Goal: Task Accomplishment & Management: Manage account settings

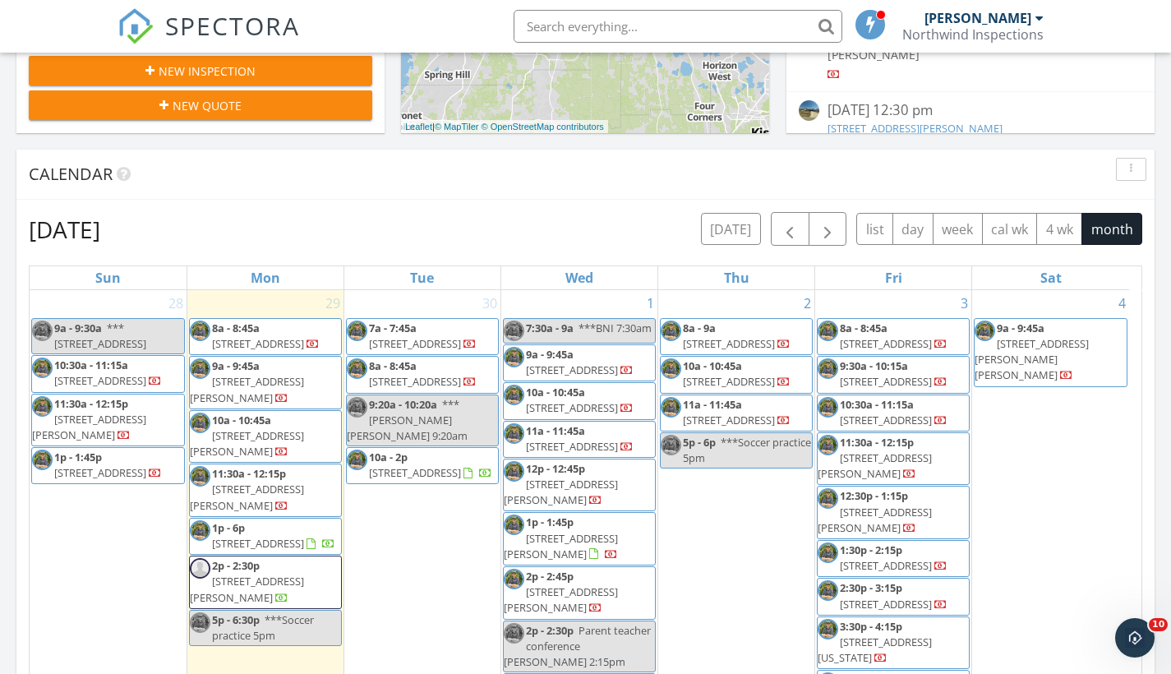
scroll to position [1521, 1196]
click at [278, 337] on span "11350 Co Rd 223, OXFORD 34484" at bounding box center [258, 343] width 92 height 15
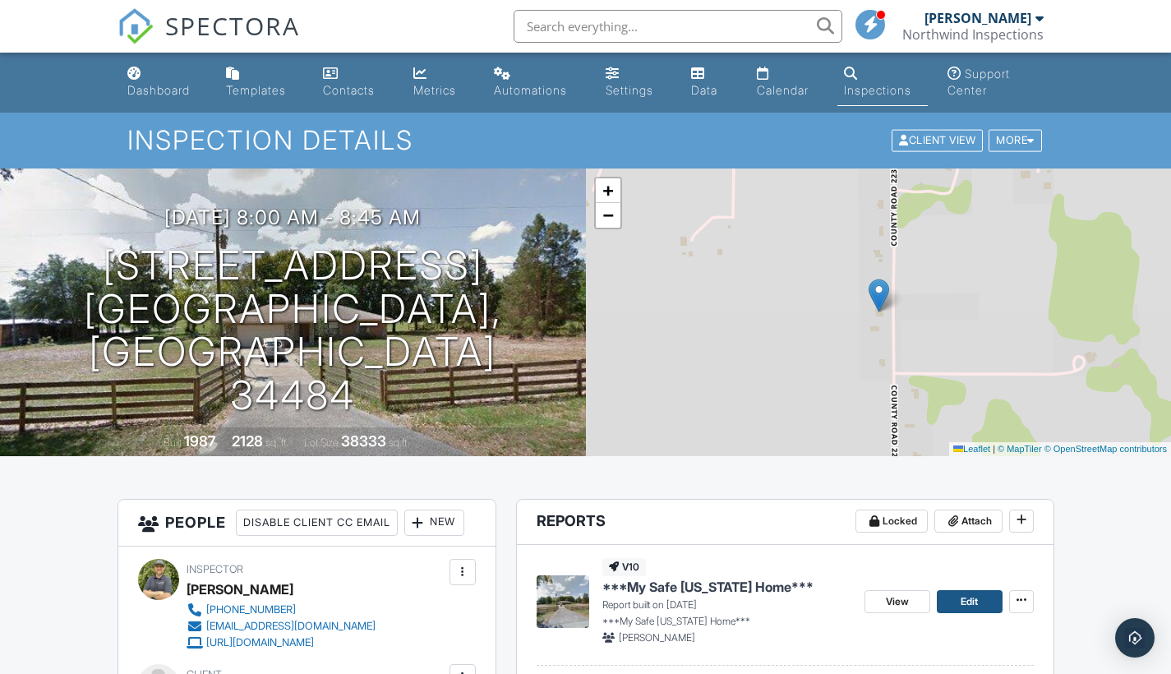
click at [956, 601] on link "Edit" at bounding box center [970, 601] width 66 height 23
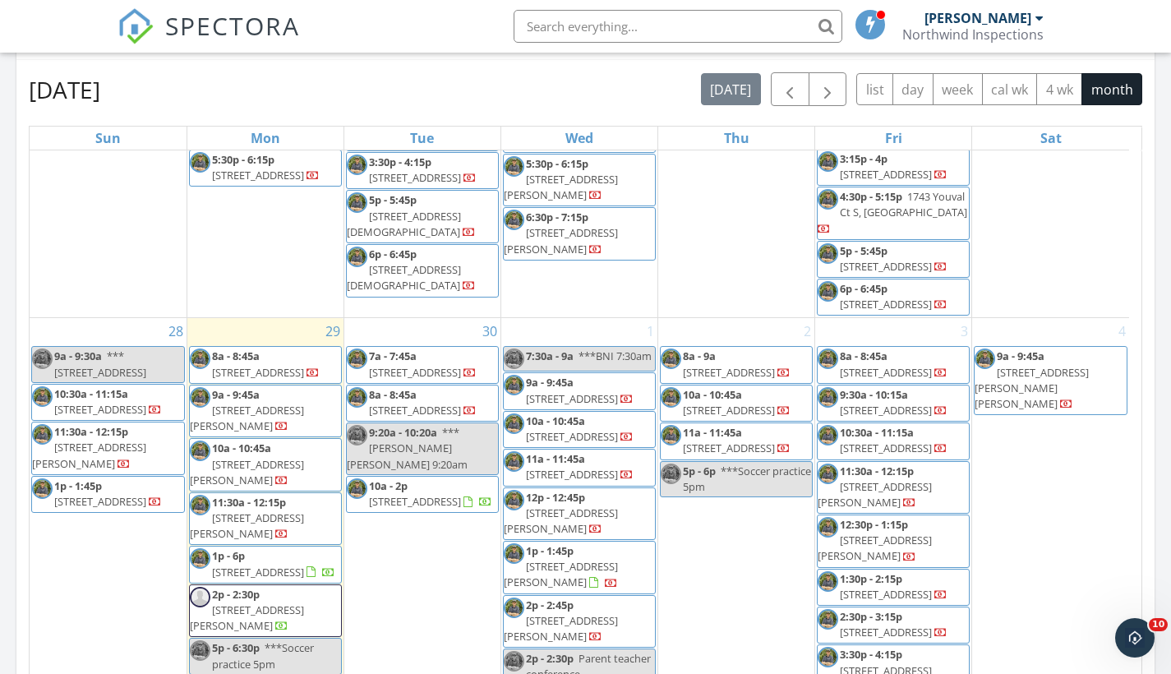
scroll to position [2263, 0]
click at [268, 602] on span "5474 W Hoskins Ln, Lecanto 34461" at bounding box center [247, 617] width 114 height 30
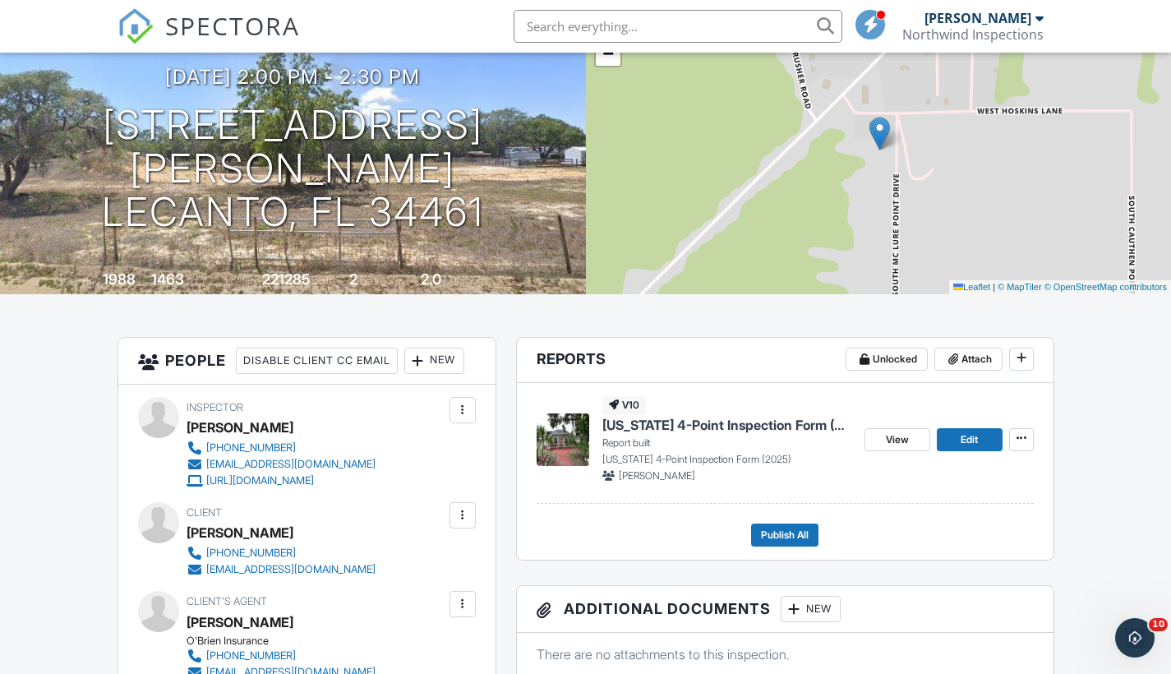
scroll to position [168, 0]
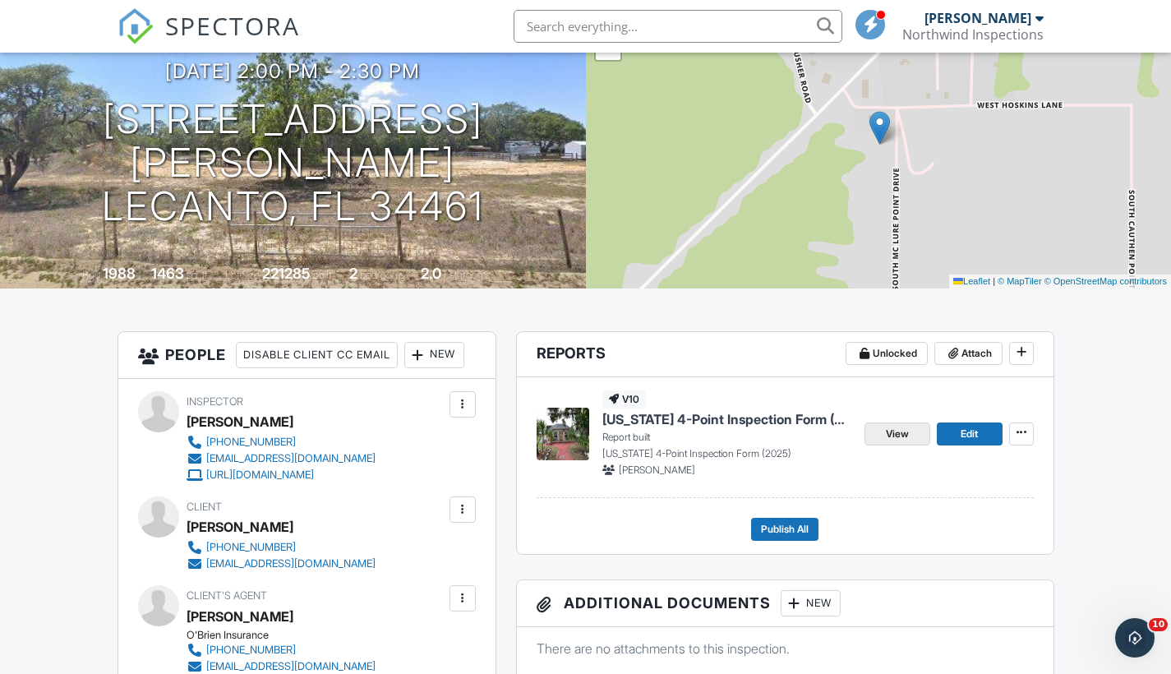
click at [890, 432] on span "View" at bounding box center [897, 434] width 23 height 16
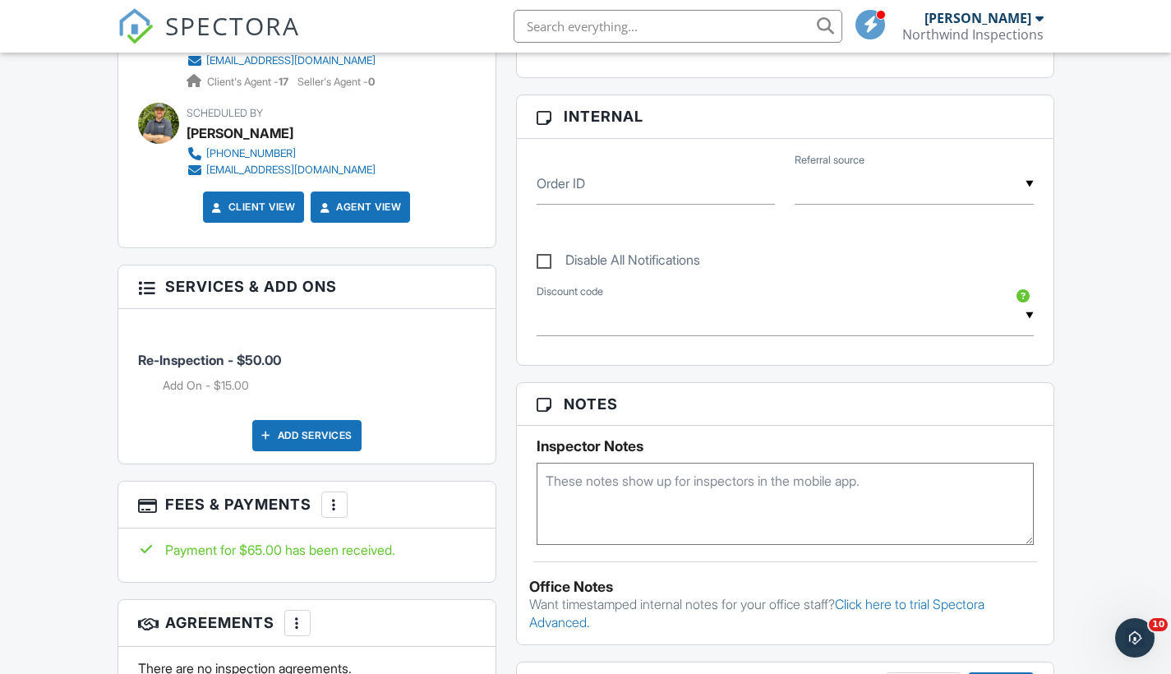
scroll to position [786, 0]
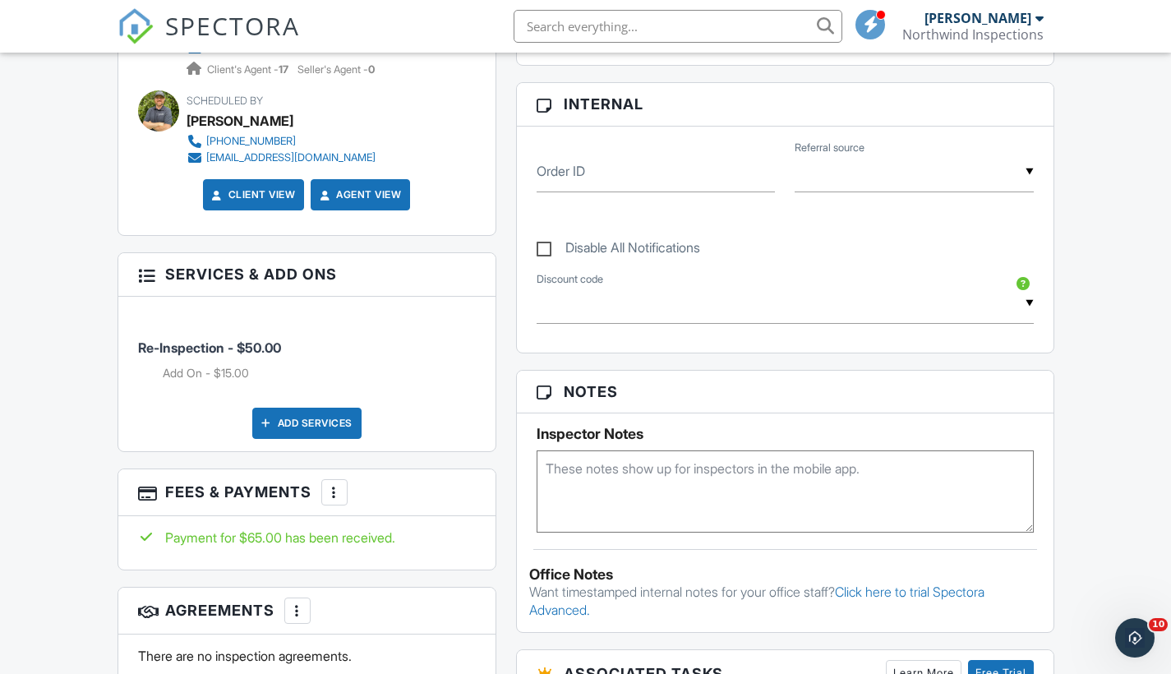
click at [586, 472] on textarea at bounding box center [785, 491] width 497 height 82
paste textarea "HVAC system not producing conditioned air. Grounds and neutrals bonded in subpa…"
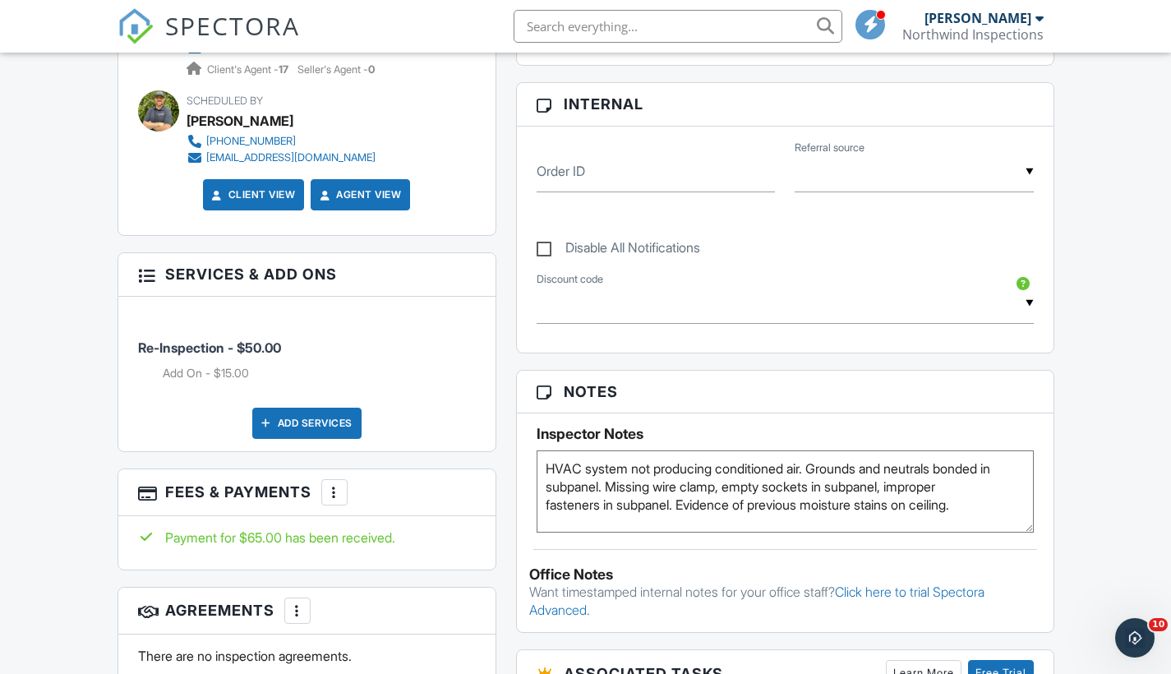
type textarea "HVAC system not producing conditioned air. Grounds and neutrals bonded in subpa…"
click at [1087, 411] on div "Dashboard Templates Contacts Metrics Automations Settings Data Calendar Inspect…" at bounding box center [585, 454] width 1171 height 2375
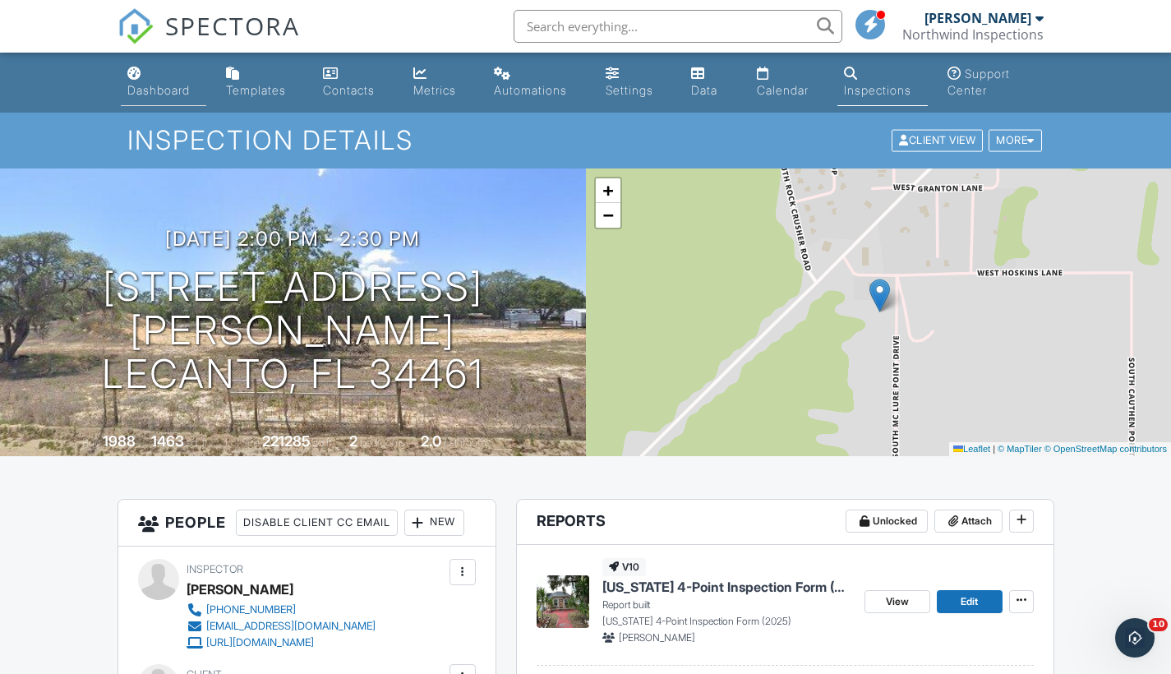
click at [173, 95] on div "Dashboard" at bounding box center [158, 90] width 62 height 14
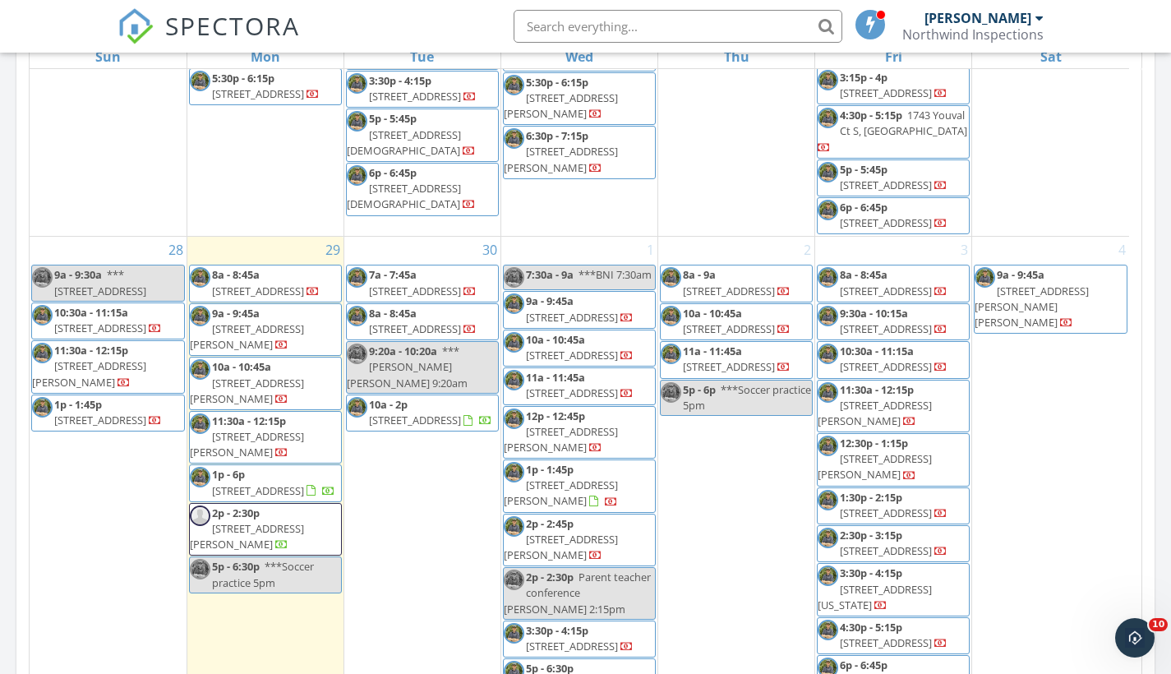
scroll to position [851, 0]
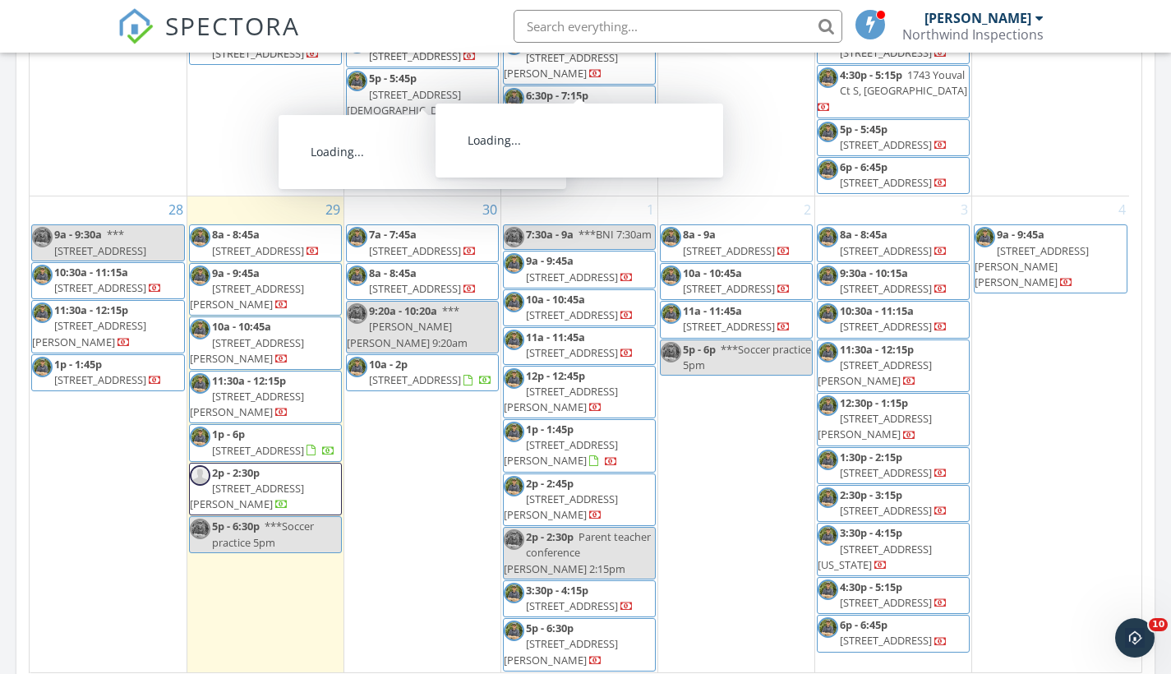
click at [550, 32] on input "text" at bounding box center [678, 26] width 329 height 33
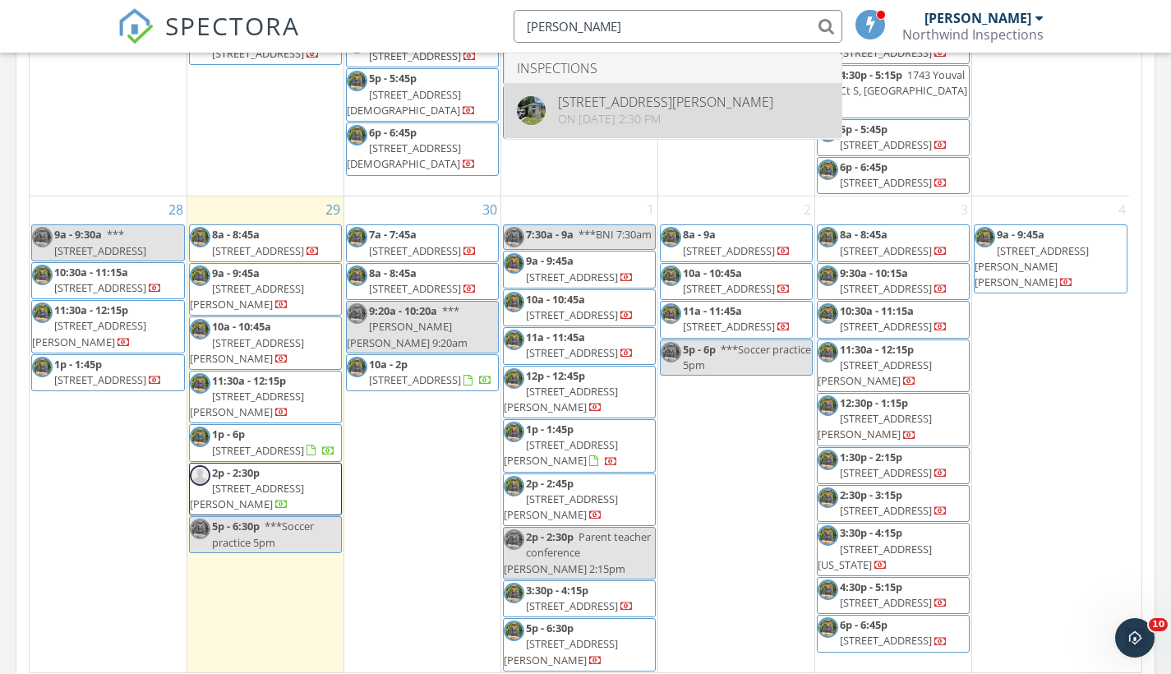
type input "hannigan"
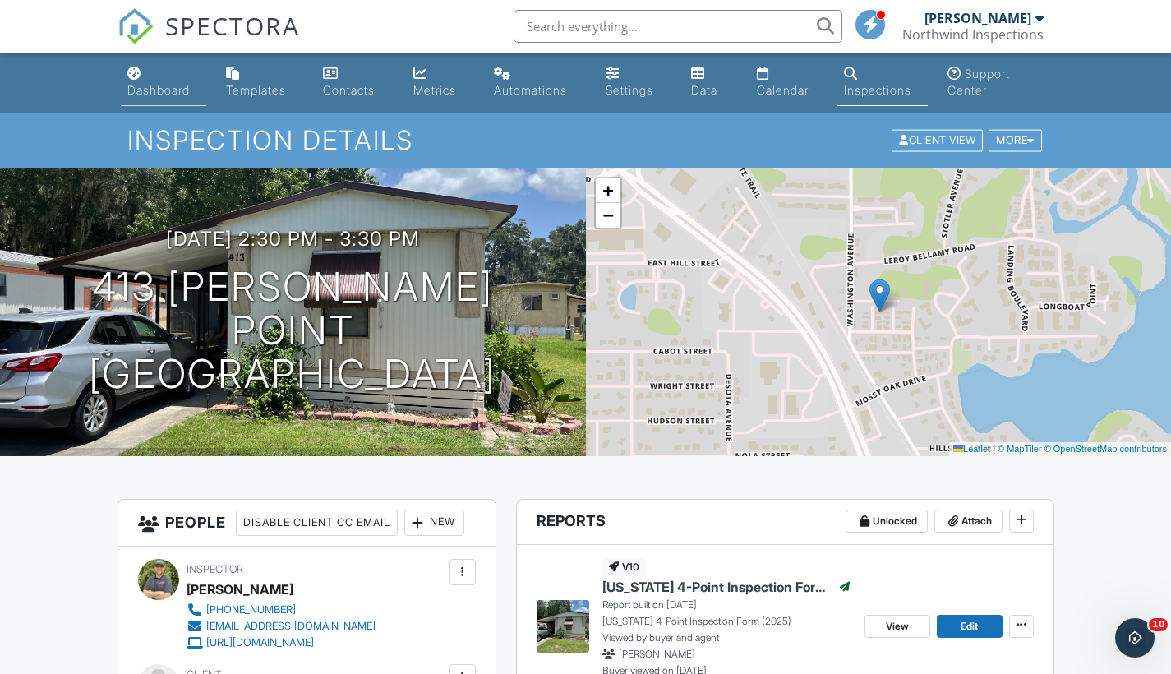
click at [155, 85] on div "Dashboard" at bounding box center [158, 90] width 62 height 14
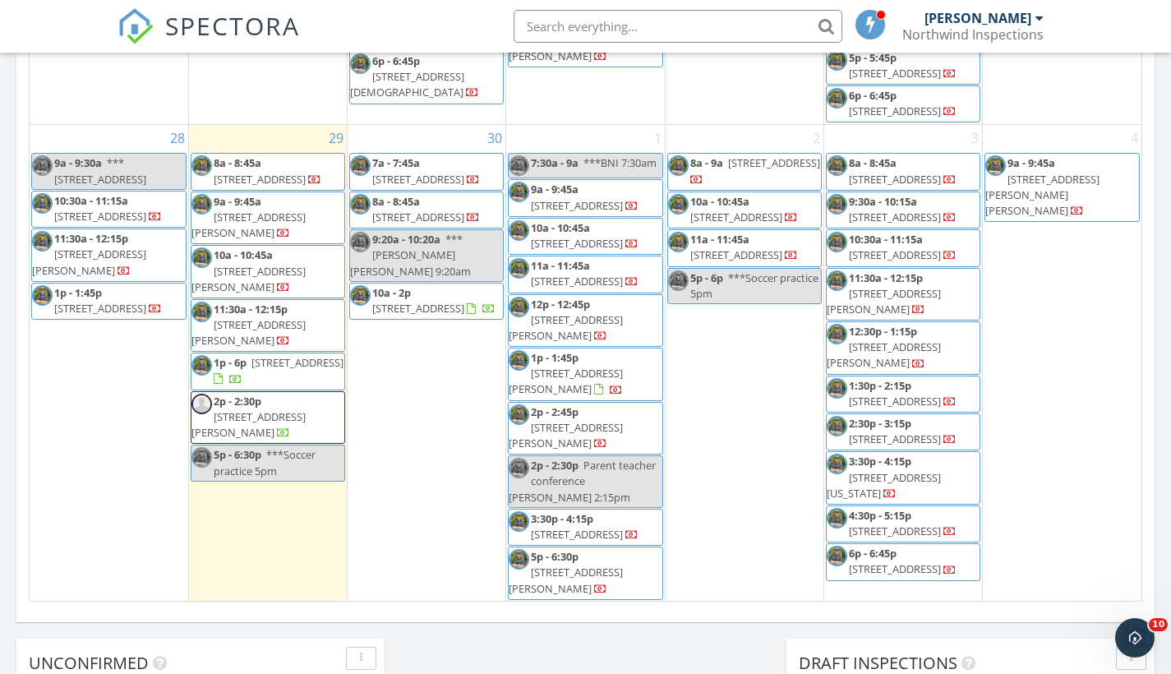
scroll to position [2247, 0]
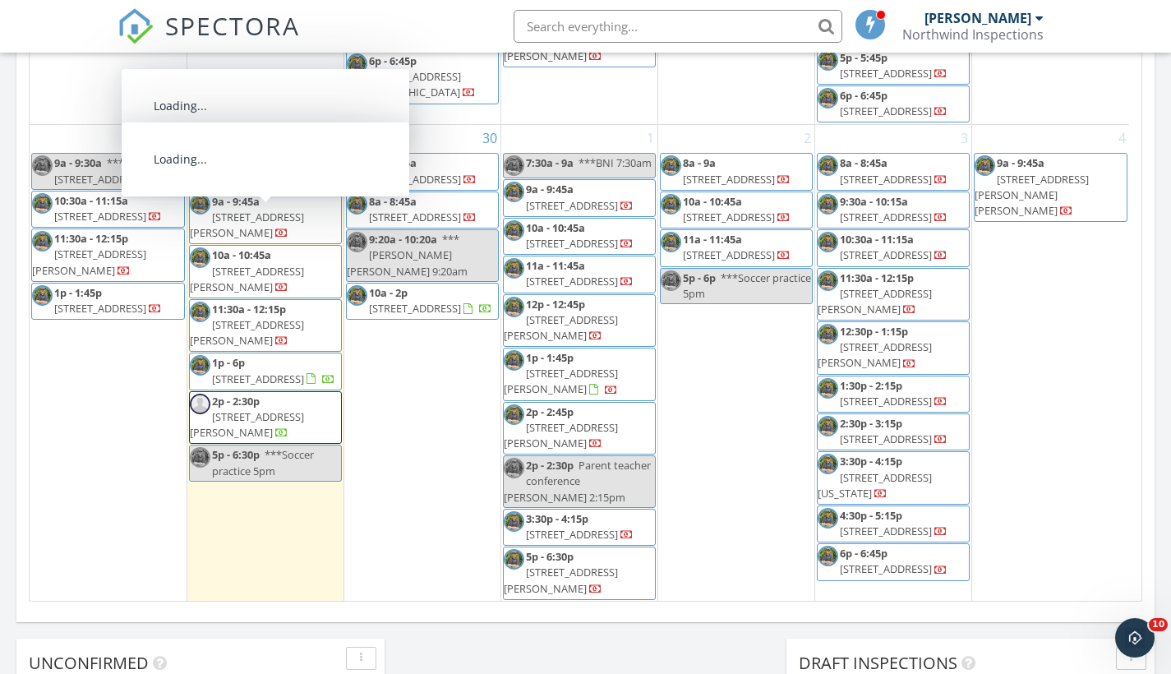
click at [265, 210] on span "2041 Park Forest Blvd, Mount Dora 32757" at bounding box center [247, 225] width 114 height 30
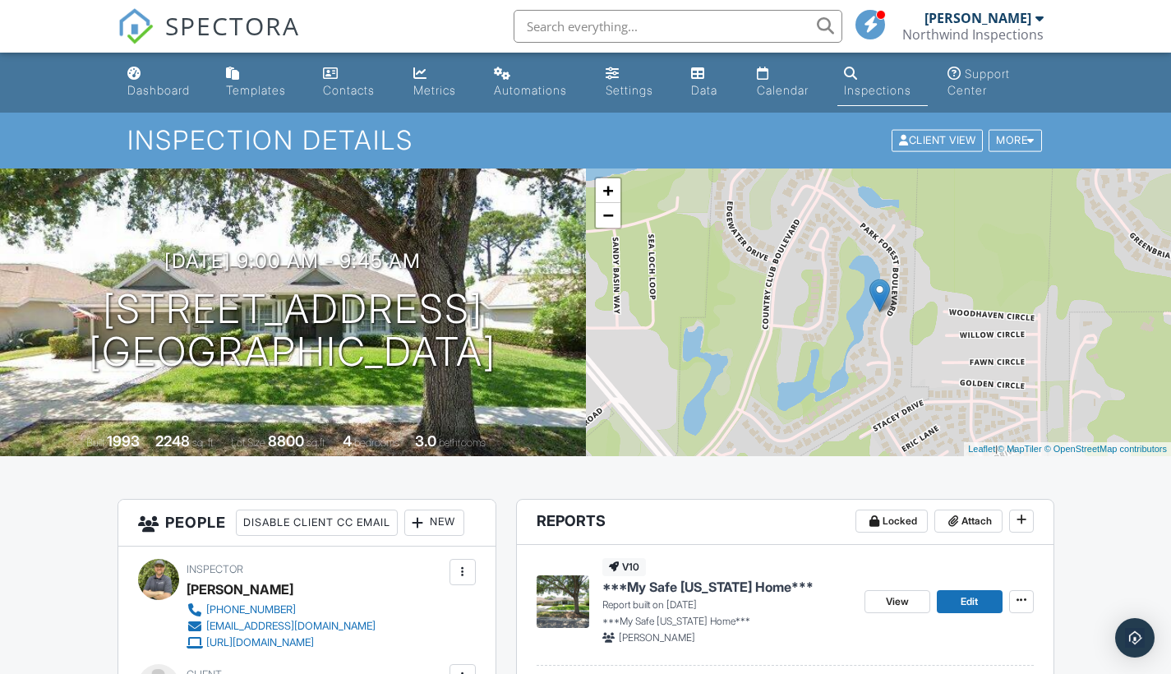
scroll to position [197, 0]
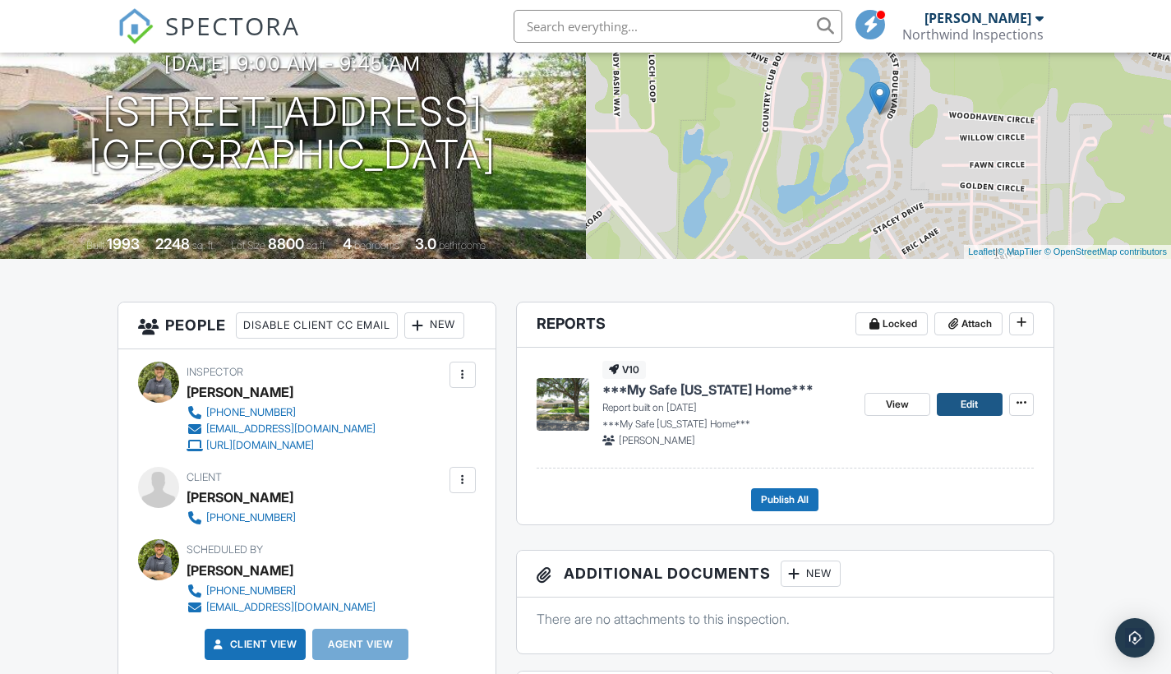
click at [966, 399] on span "Edit" at bounding box center [969, 404] width 17 height 16
